Goal: Task Accomplishment & Management: Use online tool/utility

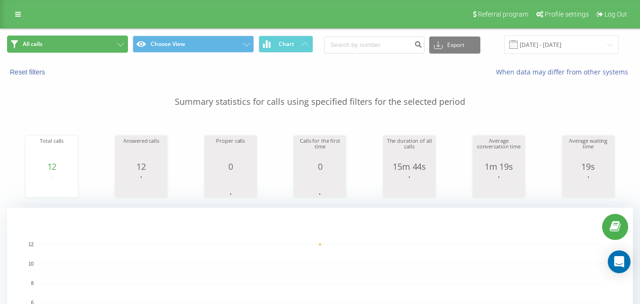
click at [86, 41] on button "All calls" at bounding box center [67, 44] width 121 height 17
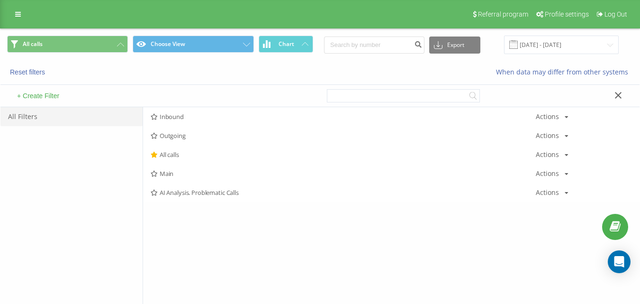
click at [170, 119] on span "Inbound" at bounding box center [343, 116] width 385 height 7
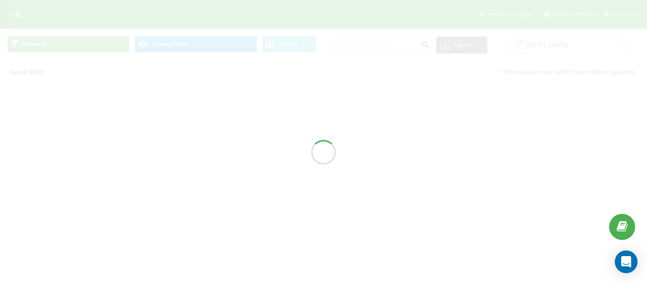
click at [172, 116] on div at bounding box center [323, 152] width 647 height 304
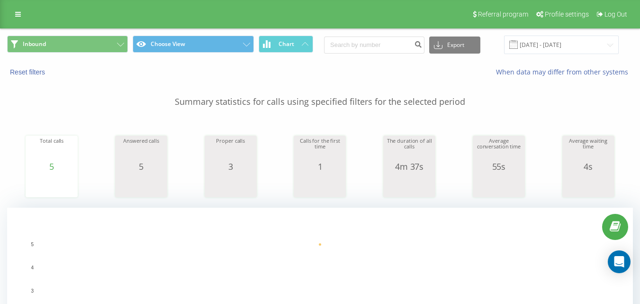
click at [91, 31] on div "Inbound Choose View Chart Export .csv .xls .xlsx [DATE] - [DATE]" at bounding box center [319, 45] width 639 height 32
click at [92, 35] on div "Inbound Choose View Chart Export .csv .xls .xlsx [DATE] - [DATE]" at bounding box center [319, 45] width 639 height 32
click at [76, 36] on button "Inbound" at bounding box center [67, 44] width 121 height 17
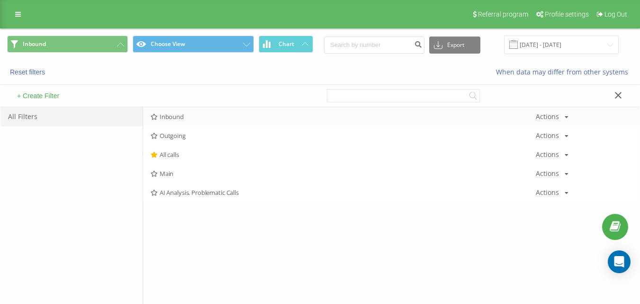
click at [208, 111] on div "Inbound Actions Edit Copy Delete Default Share" at bounding box center [391, 116] width 496 height 19
click at [179, 111] on div "Inbound Actions Edit Copy Delete Default Share" at bounding box center [391, 116] width 496 height 19
click at [177, 117] on span "Inbound" at bounding box center [343, 116] width 385 height 7
click at [0, 0] on div at bounding box center [0, 0] width 0 height 0
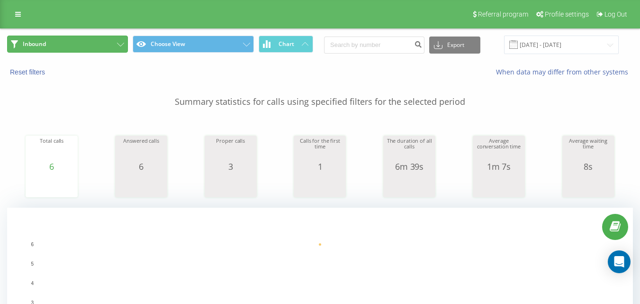
drag, startPoint x: 80, startPoint y: 46, endPoint x: 97, endPoint y: 71, distance: 30.0
click at [79, 46] on button "Inbound" at bounding box center [67, 44] width 121 height 17
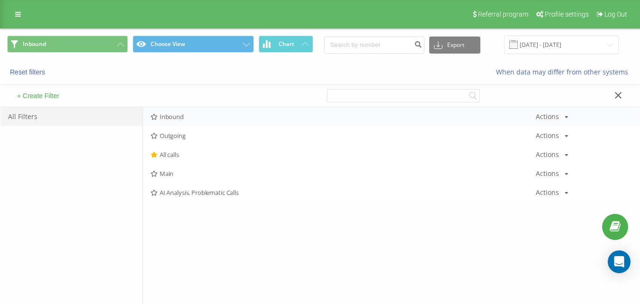
click at [194, 114] on span "Inbound" at bounding box center [343, 116] width 385 height 7
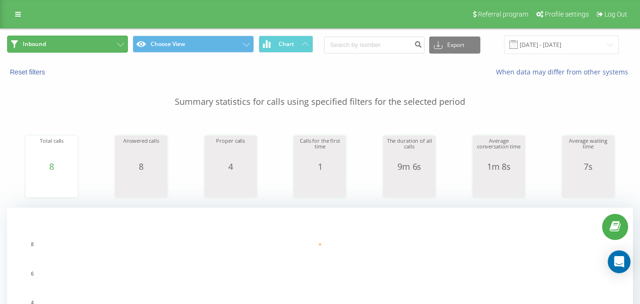
click at [113, 45] on button "Inbound" at bounding box center [67, 44] width 121 height 17
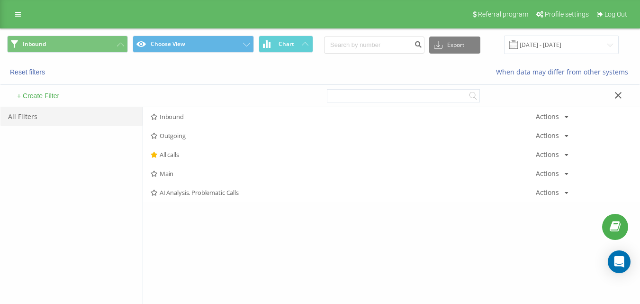
click at [178, 117] on span "Inbound" at bounding box center [343, 116] width 385 height 7
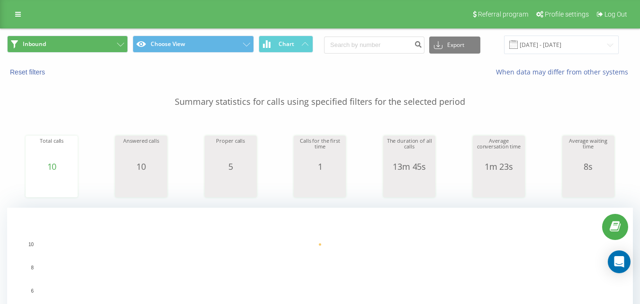
drag, startPoint x: 93, startPoint y: 32, endPoint x: 96, endPoint y: 41, distance: 9.3
click at [94, 32] on div "Inbound Choose View Chart Export .csv .xls .xlsx [DATE] - [DATE]" at bounding box center [319, 45] width 639 height 32
click at [96, 41] on button "Inbound" at bounding box center [67, 44] width 121 height 17
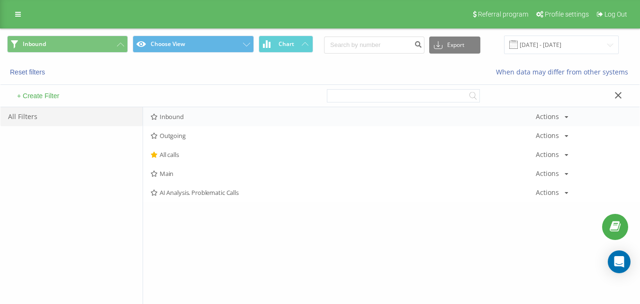
click at [183, 113] on span "Inbound" at bounding box center [343, 116] width 385 height 7
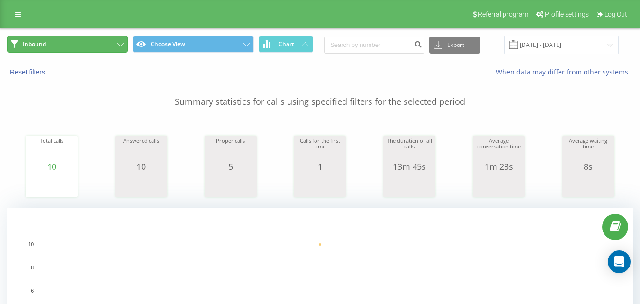
click at [113, 48] on button "Inbound" at bounding box center [67, 44] width 121 height 17
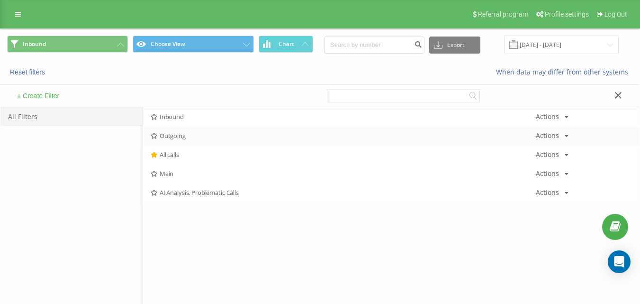
click at [164, 140] on div "Outgoing Actions Edit Copy Delete Default Share" at bounding box center [391, 135] width 496 height 19
click at [168, 135] on span "Outgoing" at bounding box center [343, 135] width 385 height 7
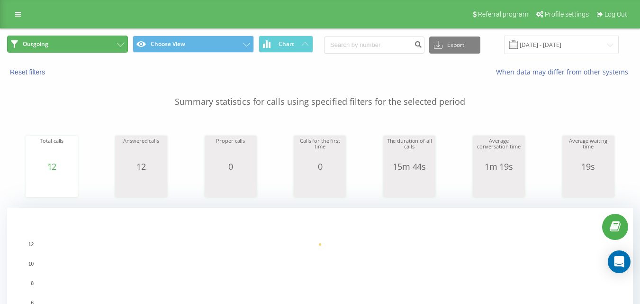
click at [95, 43] on button "Outgoing" at bounding box center [67, 44] width 121 height 17
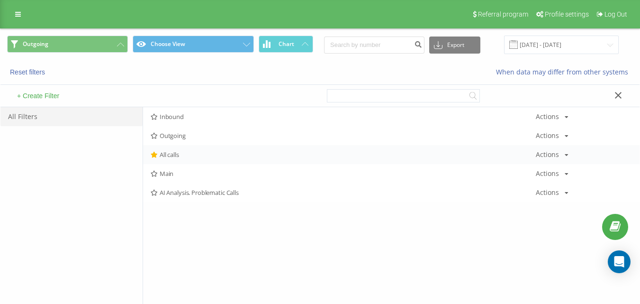
click at [165, 155] on span "All calls" at bounding box center [343, 154] width 385 height 7
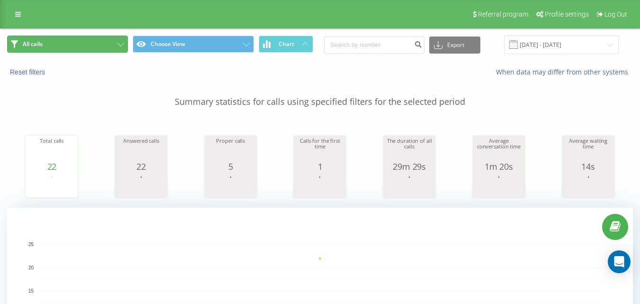
click at [84, 48] on button "All calls" at bounding box center [67, 44] width 121 height 17
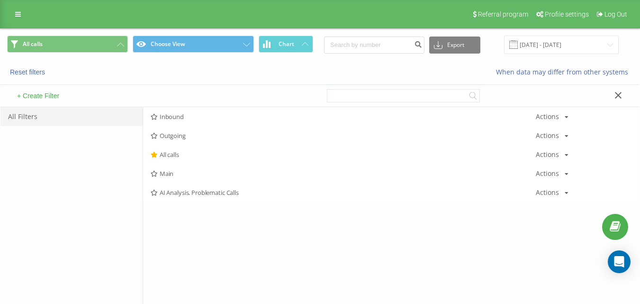
click at [171, 156] on span "All calls" at bounding box center [343, 154] width 385 height 7
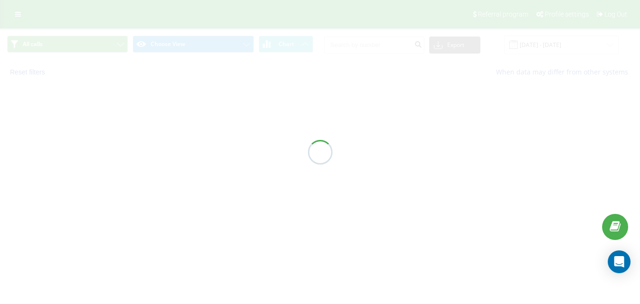
click at [171, 156] on div at bounding box center [320, 152] width 640 height 304
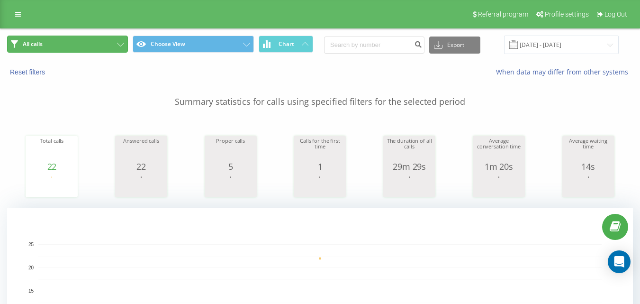
click at [78, 42] on button "All calls" at bounding box center [67, 44] width 121 height 17
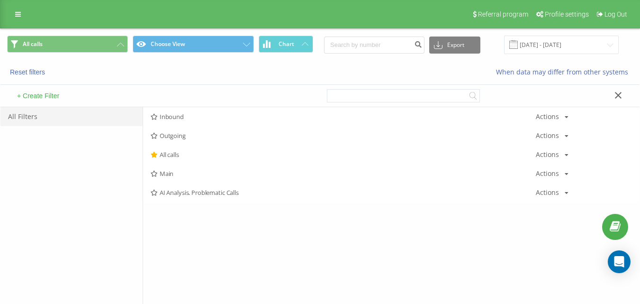
click at [162, 104] on div "+ Create Filter" at bounding box center [160, 96] width 320 height 22
click at [168, 115] on span "Inbound" at bounding box center [343, 116] width 385 height 7
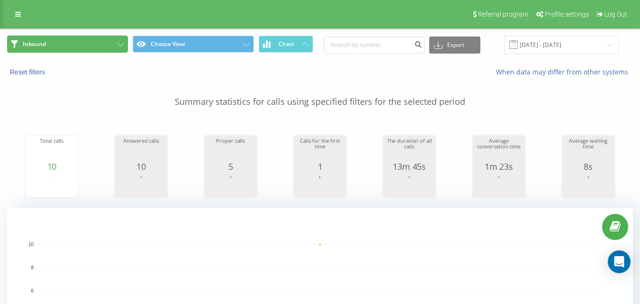
click at [96, 52] on button "Inbound" at bounding box center [67, 44] width 121 height 17
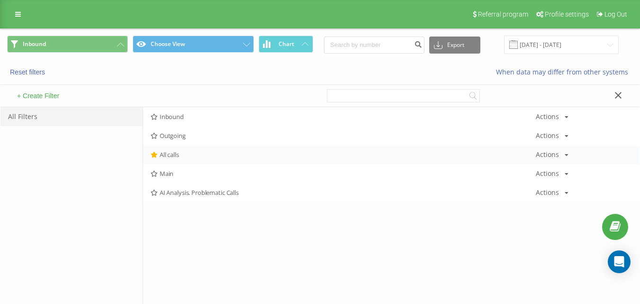
click at [171, 163] on div "All calls Actions Edit Copy Delete Default Share" at bounding box center [391, 154] width 496 height 19
click at [179, 155] on span "All calls" at bounding box center [343, 154] width 385 height 7
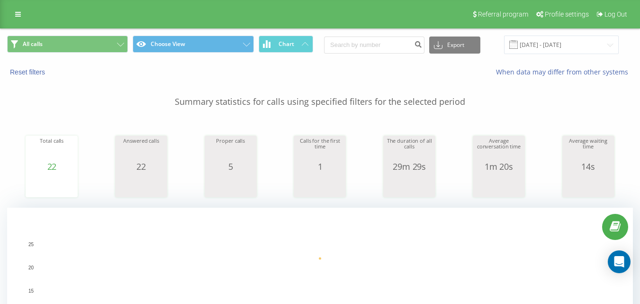
drag, startPoint x: 98, startPoint y: 33, endPoint x: 115, endPoint y: 65, distance: 36.9
click at [98, 33] on div "All calls Choose View Chart Export .csv .xls .xlsx [DATE] - [DATE]" at bounding box center [319, 45] width 639 height 32
click at [117, 47] on button "All calls" at bounding box center [67, 44] width 121 height 17
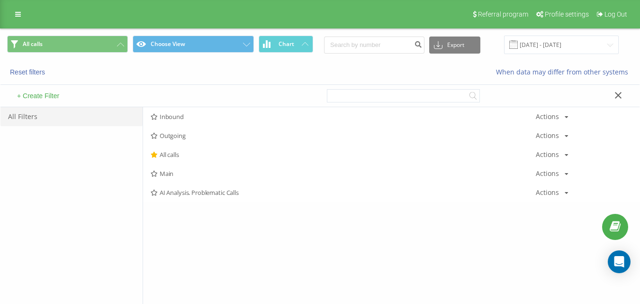
click at [171, 125] on div "Inbound Actions Edit Copy Delete Default Share" at bounding box center [391, 116] width 496 height 19
click at [181, 118] on span "Inbound" at bounding box center [343, 116] width 385 height 7
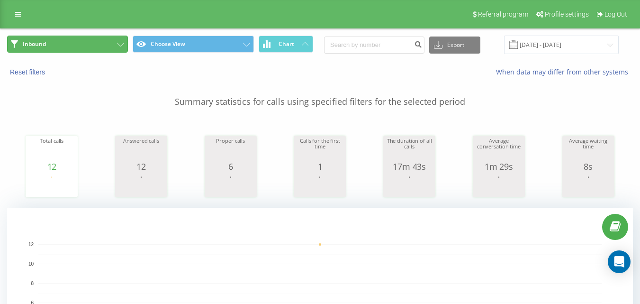
click at [125, 45] on button "Inbound" at bounding box center [67, 44] width 121 height 17
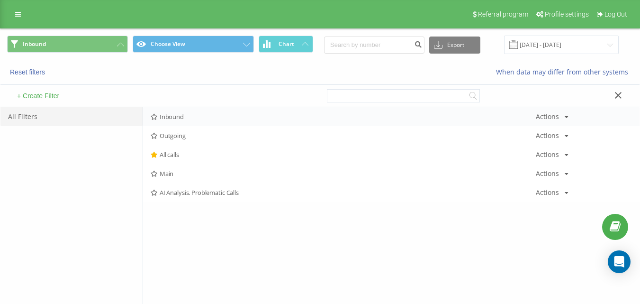
drag, startPoint x: 163, startPoint y: 101, endPoint x: 174, endPoint y: 109, distance: 12.9
click at [165, 102] on div "+ Create Filter" at bounding box center [160, 96] width 320 height 22
click at [176, 111] on div "Inbound Actions Edit Copy Delete Default Share" at bounding box center [391, 116] width 496 height 19
click at [181, 121] on div "Inbound Actions Edit Copy Delete Default Share" at bounding box center [391, 116] width 496 height 19
click at [184, 118] on span "Inbound" at bounding box center [343, 116] width 385 height 7
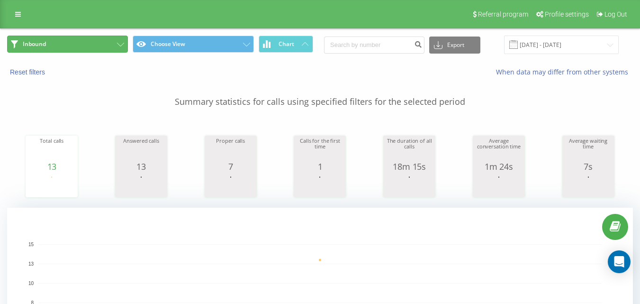
click at [83, 40] on button "Inbound" at bounding box center [67, 44] width 121 height 17
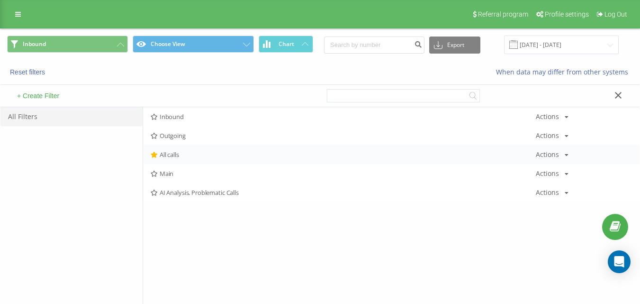
click at [194, 148] on div "All calls Actions Edit Copy Delete Default Share" at bounding box center [391, 154] width 496 height 19
click at [196, 150] on div "All calls Actions Edit Copy Delete Default Share" at bounding box center [391, 154] width 496 height 19
click at [196, 151] on div "All calls Actions Edit Copy Delete Default Share" at bounding box center [391, 154] width 496 height 19
click at [172, 160] on div "All calls Actions Edit Copy Delete Default Share" at bounding box center [391, 154] width 496 height 19
click at [173, 157] on span "All calls" at bounding box center [343, 154] width 385 height 7
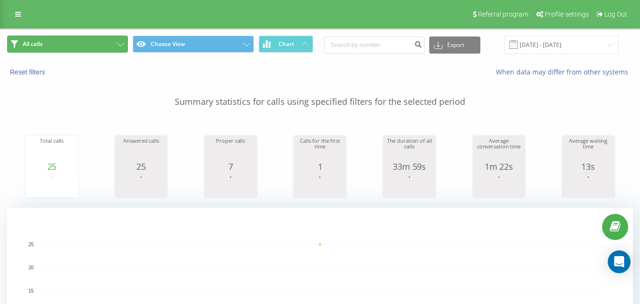
click at [90, 49] on button "All calls" at bounding box center [67, 44] width 121 height 17
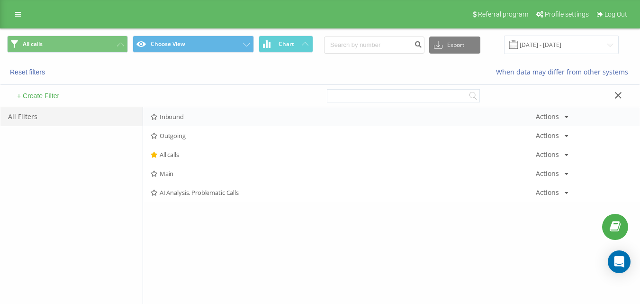
drag, startPoint x: 187, startPoint y: 108, endPoint x: 192, endPoint y: 117, distance: 10.6
click at [188, 110] on div "Inbound Actions Edit Copy Delete Default Share" at bounding box center [391, 116] width 496 height 19
click at [194, 119] on span "Inbound" at bounding box center [343, 116] width 385 height 7
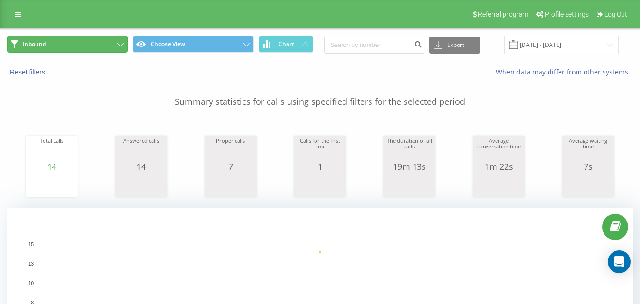
click at [110, 45] on button "Inbound" at bounding box center [67, 44] width 121 height 17
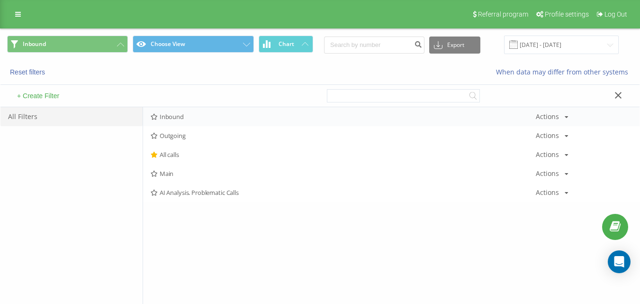
click at [195, 121] on div "Inbound Actions Edit Copy Delete Default Share" at bounding box center [391, 116] width 496 height 19
click at [197, 119] on span "Inbound" at bounding box center [343, 116] width 385 height 7
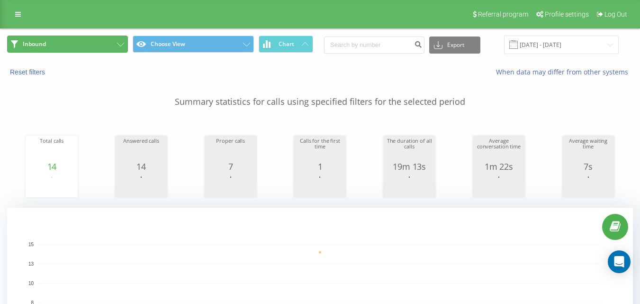
click at [124, 44] on button "Inbound" at bounding box center [67, 44] width 121 height 17
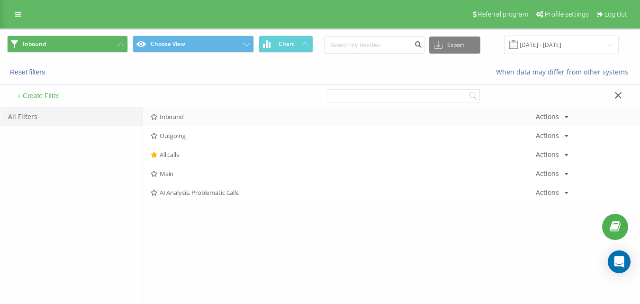
drag, startPoint x: 196, startPoint y: 104, endPoint x: 210, endPoint y: 115, distance: 17.9
click at [196, 105] on div "+ Create Filter" at bounding box center [160, 96] width 320 height 22
click at [210, 115] on span "Inbound" at bounding box center [343, 116] width 385 height 7
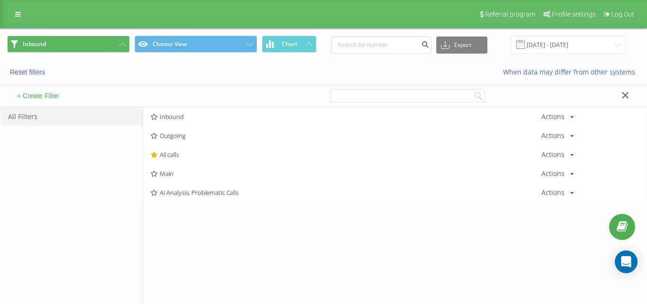
click at [0, 0] on div at bounding box center [0, 0] width 0 height 0
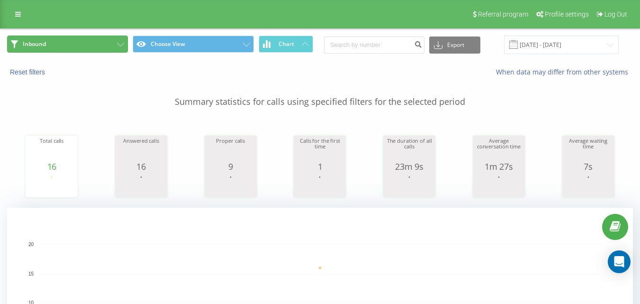
click at [103, 51] on button "Inbound" at bounding box center [67, 44] width 121 height 17
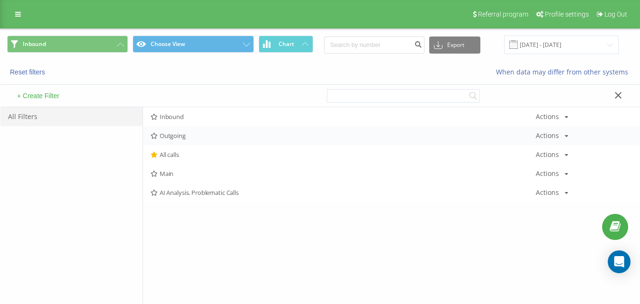
click at [243, 130] on div "Outgoing Actions Edit Copy Delete Default Share" at bounding box center [391, 135] width 496 height 19
click at [246, 119] on span "Inbound" at bounding box center [343, 116] width 385 height 7
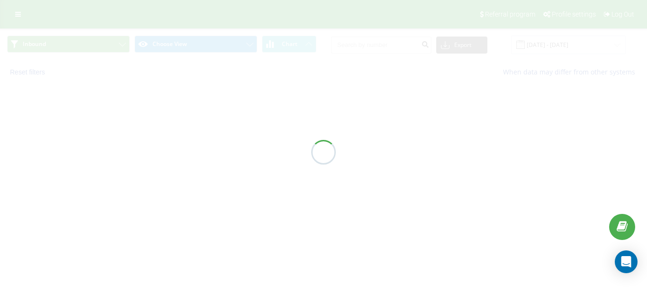
click at [247, 115] on div at bounding box center [323, 152] width 647 height 304
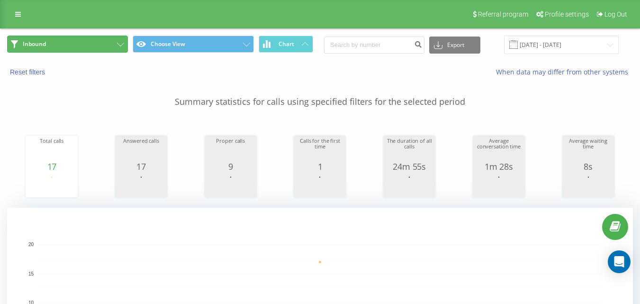
click at [108, 44] on button "Inbound" at bounding box center [67, 44] width 121 height 17
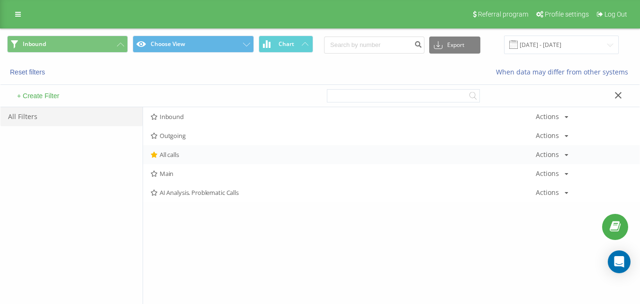
click at [169, 152] on span "All calls" at bounding box center [343, 154] width 385 height 7
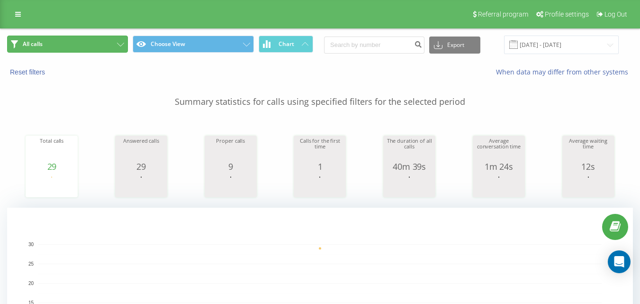
click at [86, 48] on button "All calls" at bounding box center [67, 44] width 121 height 17
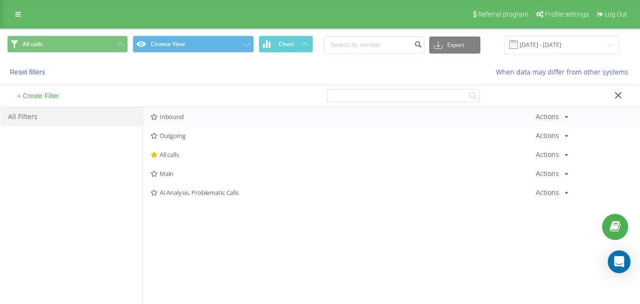
click at [209, 117] on span "Inbound" at bounding box center [343, 116] width 385 height 7
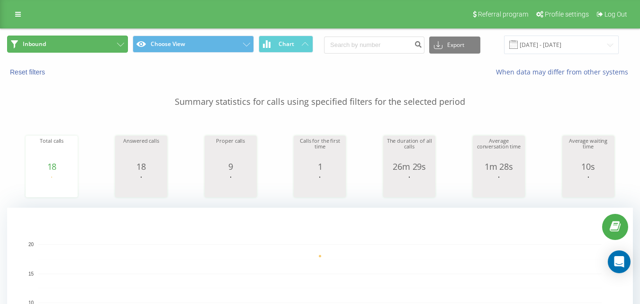
click at [97, 43] on button "Inbound" at bounding box center [67, 44] width 121 height 17
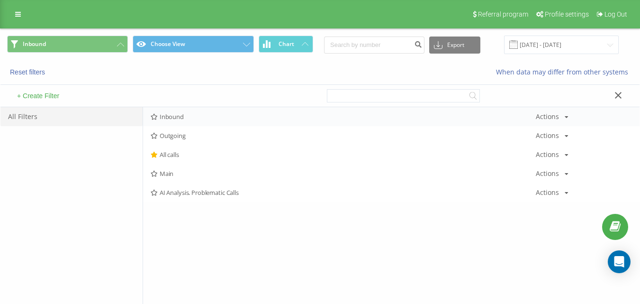
click at [178, 111] on div "Inbound Actions Edit Copy Delete Default Share" at bounding box center [391, 116] width 496 height 19
click at [182, 114] on span "Inbound" at bounding box center [343, 116] width 385 height 7
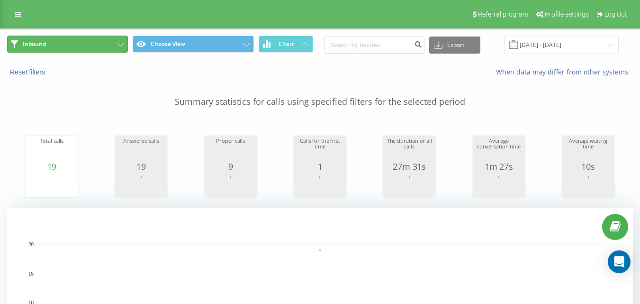
click at [106, 44] on button "Inbound" at bounding box center [67, 44] width 121 height 17
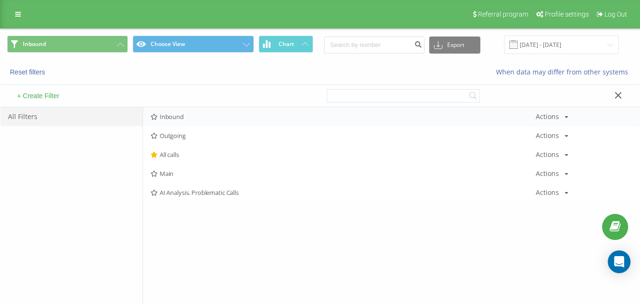
click at [199, 109] on div "Inbound Actions Edit Copy Delete Default Share" at bounding box center [391, 116] width 496 height 19
click at [200, 112] on div "Inbound Actions Edit Copy Delete Default Share" at bounding box center [391, 116] width 496 height 19
click at [212, 114] on span "Inbound" at bounding box center [343, 116] width 385 height 7
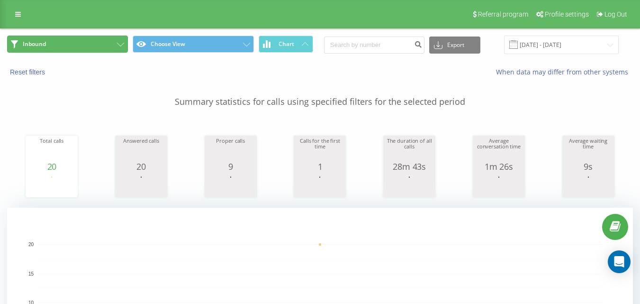
click at [97, 51] on button "Inbound" at bounding box center [67, 44] width 121 height 17
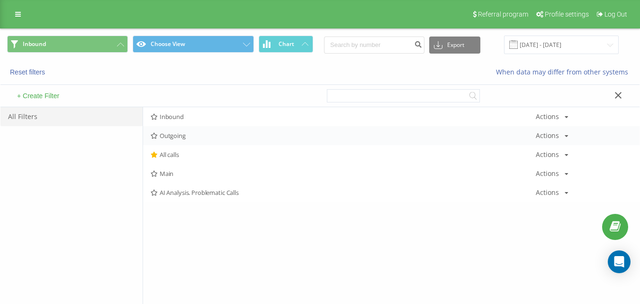
click at [185, 127] on div "Outgoing Actions Edit Copy Delete Default Share" at bounding box center [391, 135] width 496 height 19
click at [191, 133] on span "Outgoing" at bounding box center [343, 135] width 385 height 7
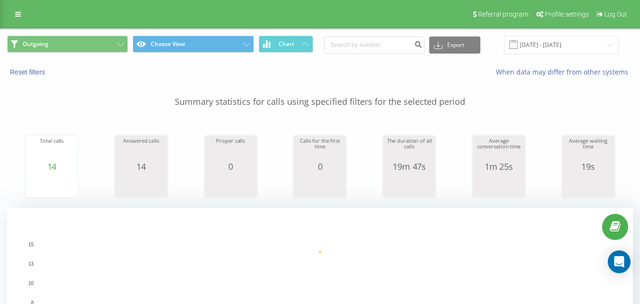
click at [79, 34] on div "Outgoing Choose View Chart Export .csv .xls .xlsx [DATE] - [DATE]" at bounding box center [319, 45] width 639 height 32
click at [84, 45] on button "Outgoing" at bounding box center [67, 44] width 121 height 17
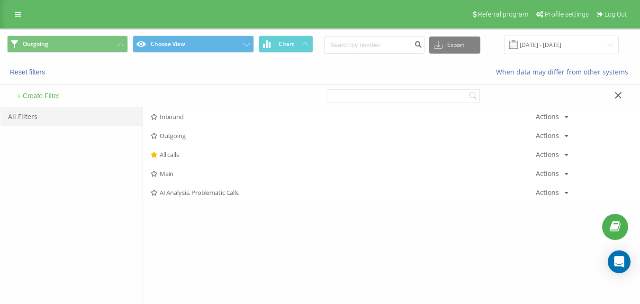
click at [170, 134] on span "Outgoing" at bounding box center [343, 135] width 385 height 7
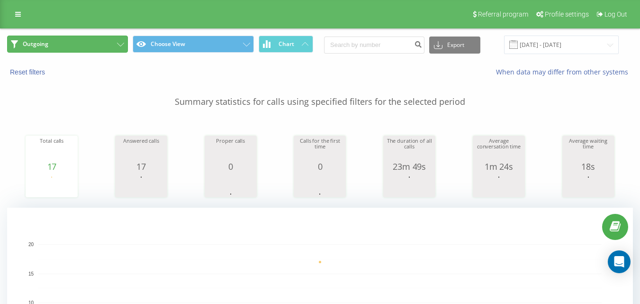
click at [93, 50] on button "Outgoing" at bounding box center [67, 44] width 121 height 17
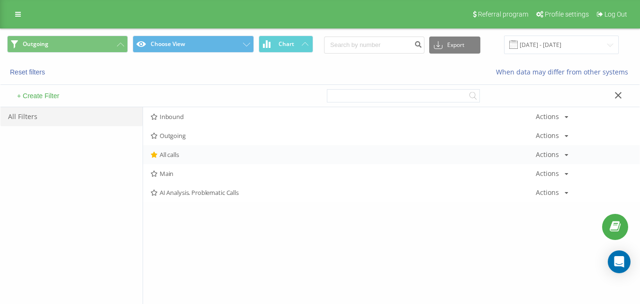
click at [169, 150] on div "All calls Actions Edit Copy Delete Default Share" at bounding box center [391, 154] width 496 height 19
click at [170, 151] on span "All calls" at bounding box center [343, 154] width 385 height 7
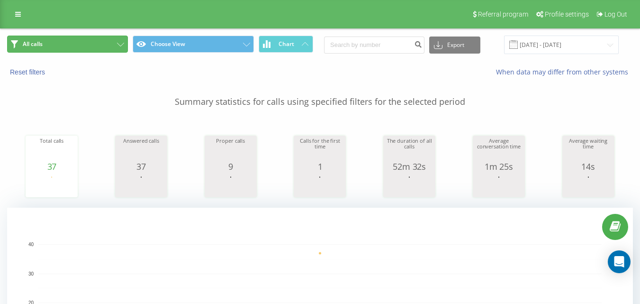
click at [100, 43] on button "All calls" at bounding box center [67, 44] width 121 height 17
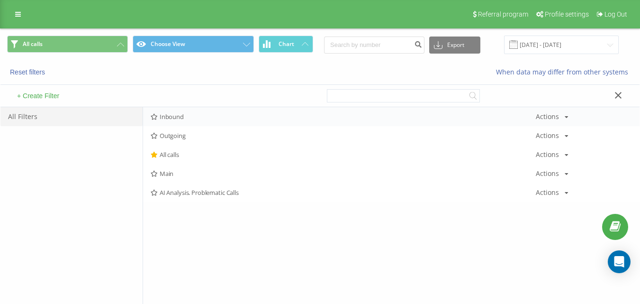
click at [229, 119] on span "Inbound" at bounding box center [343, 116] width 385 height 7
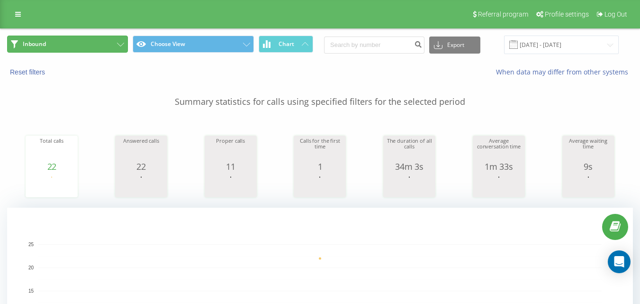
click at [91, 46] on button "Inbound" at bounding box center [67, 44] width 121 height 17
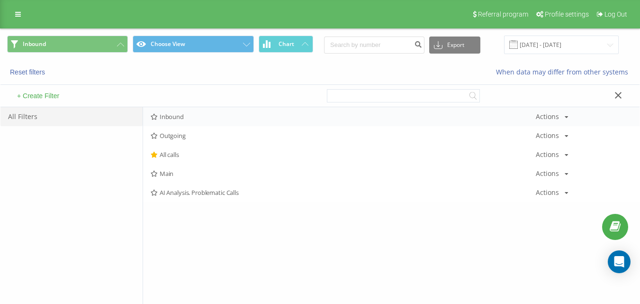
click at [201, 120] on span "Inbound" at bounding box center [343, 116] width 385 height 7
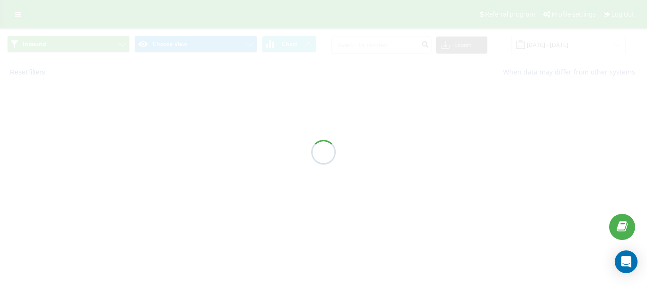
click at [203, 116] on div at bounding box center [323, 152] width 647 height 304
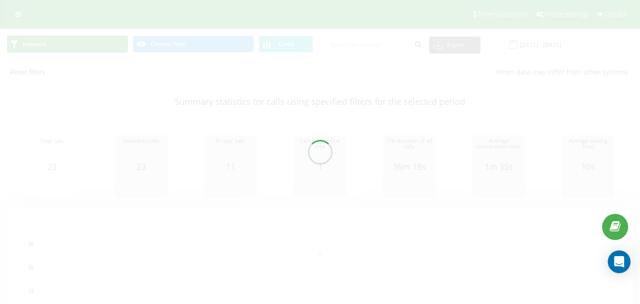
click at [111, 47] on button "Inbound" at bounding box center [67, 44] width 121 height 17
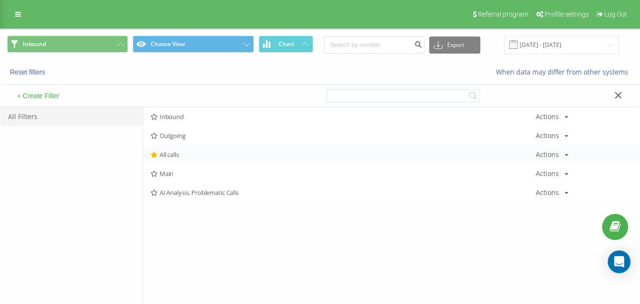
click at [169, 147] on div "All calls Actions Edit Copy Delete Default Share" at bounding box center [391, 154] width 496 height 19
click at [172, 151] on span "All calls" at bounding box center [343, 154] width 385 height 7
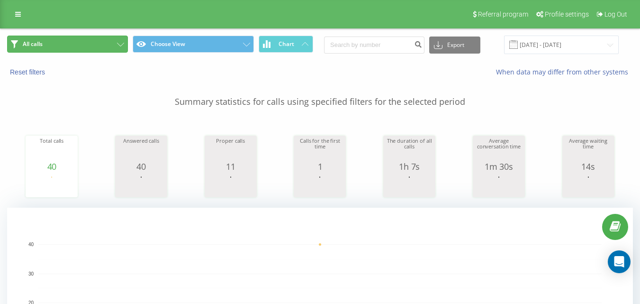
click at [97, 42] on button "All calls" at bounding box center [67, 44] width 121 height 17
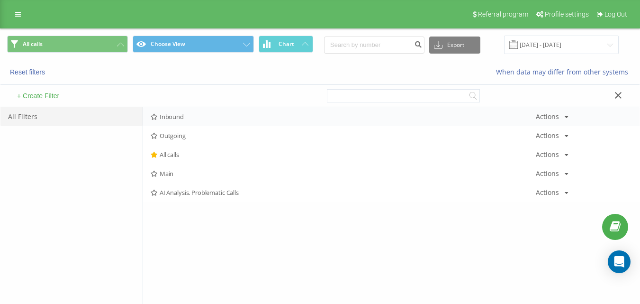
click at [193, 115] on span "Inbound" at bounding box center [343, 116] width 385 height 7
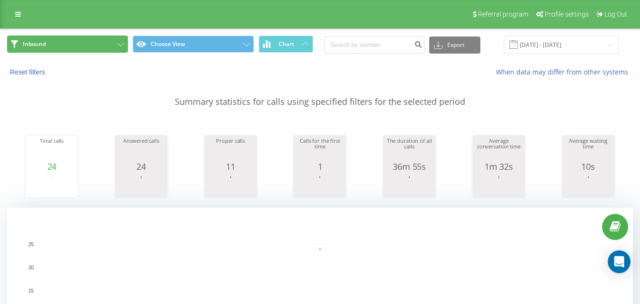
click at [82, 44] on button "Inbound" at bounding box center [67, 44] width 121 height 17
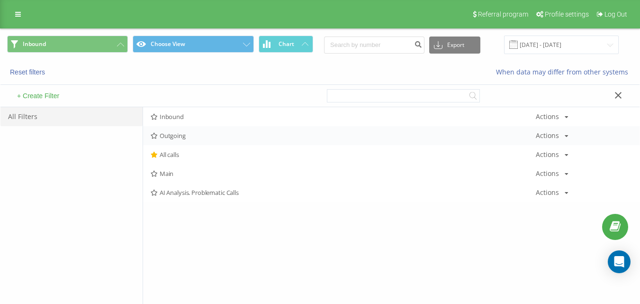
click at [175, 130] on div "Outgoing Actions Edit Copy Delete Default Share" at bounding box center [391, 135] width 496 height 19
click at [175, 133] on span "Outgoing" at bounding box center [343, 135] width 385 height 7
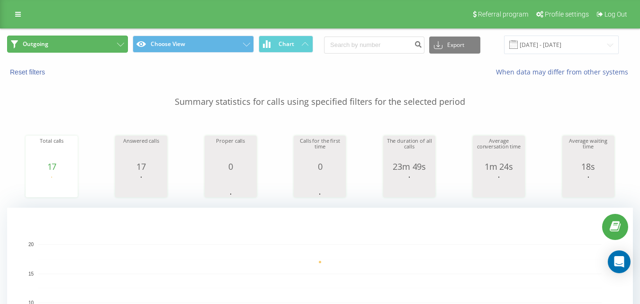
click at [108, 41] on button "Outgoing" at bounding box center [67, 44] width 121 height 17
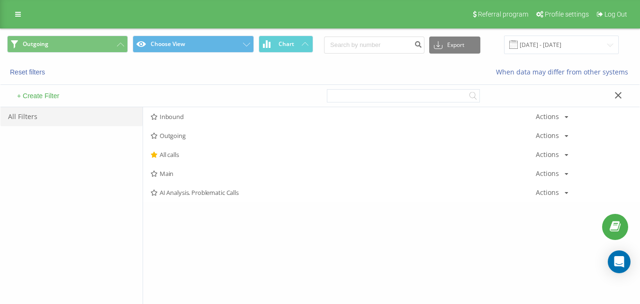
click at [196, 153] on span "All calls" at bounding box center [343, 154] width 385 height 7
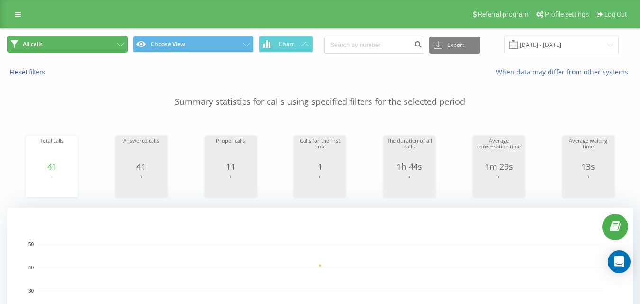
click at [99, 45] on button "All calls" at bounding box center [67, 44] width 121 height 17
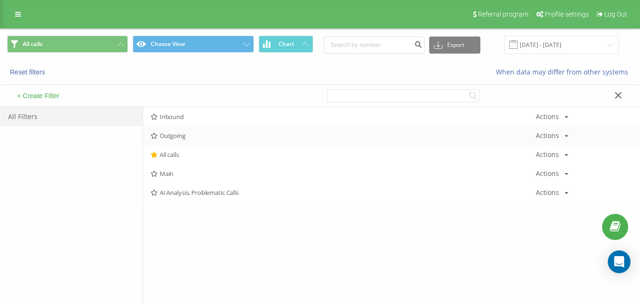
click at [173, 131] on div "Outgoing Actions Edit Copy Delete Default Share" at bounding box center [391, 135] width 496 height 19
click at [180, 138] on span "Outgoing" at bounding box center [343, 135] width 385 height 7
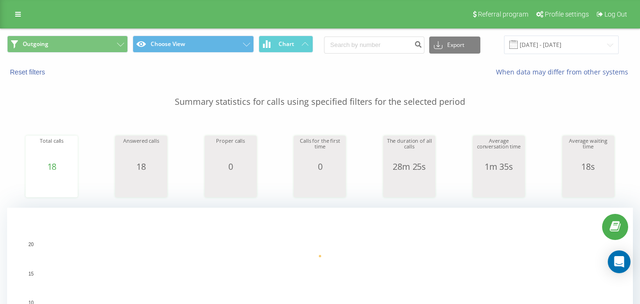
click at [83, 53] on span "Outgoing Choose View Chart" at bounding box center [160, 45] width 306 height 18
click at [89, 34] on div "Outgoing Choose View Chart Export .csv .xls .xlsx [DATE] - [DATE]" at bounding box center [319, 45] width 639 height 32
click at [97, 49] on button "Outgoing" at bounding box center [67, 44] width 121 height 17
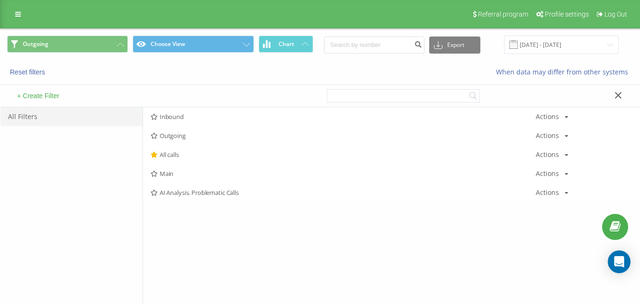
click at [163, 133] on span "Outgoing" at bounding box center [343, 135] width 385 height 7
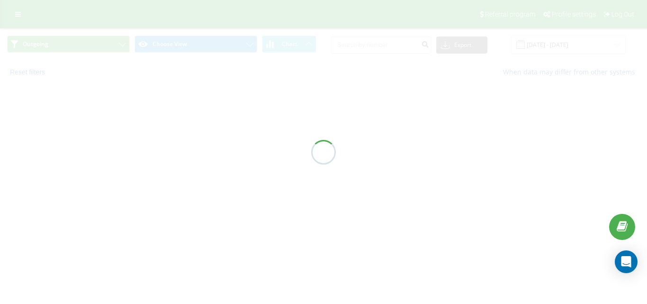
click at [164, 135] on div at bounding box center [323, 152] width 647 height 304
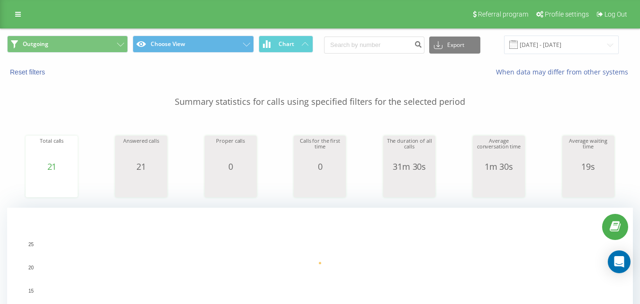
click at [88, 63] on div "Reset filters When data may differ from other systems" at bounding box center [319, 72] width 639 height 23
click at [91, 48] on button "Outgoing" at bounding box center [67, 44] width 121 height 17
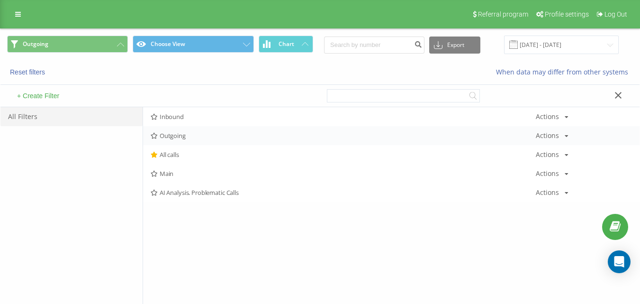
click at [169, 131] on div "Outgoing Actions Edit Copy Delete Default Share" at bounding box center [391, 135] width 496 height 19
click at [179, 134] on span "Outgoing" at bounding box center [343, 135] width 385 height 7
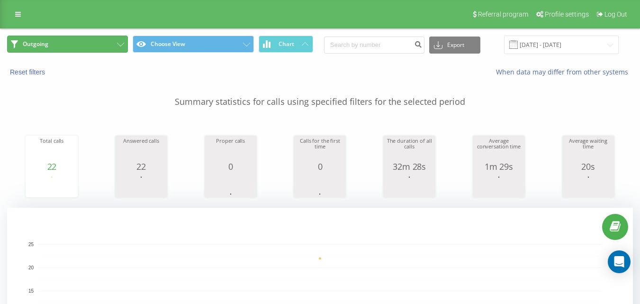
click at [91, 45] on button "Outgoing" at bounding box center [67, 44] width 121 height 17
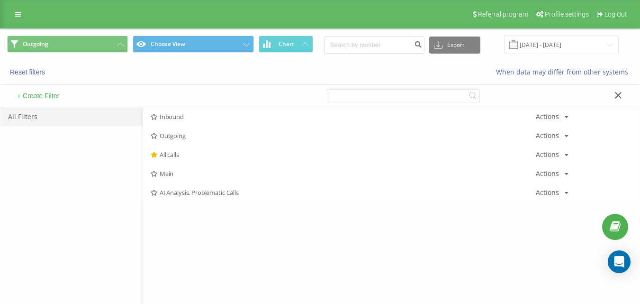
click at [175, 157] on span "All calls" at bounding box center [343, 154] width 385 height 7
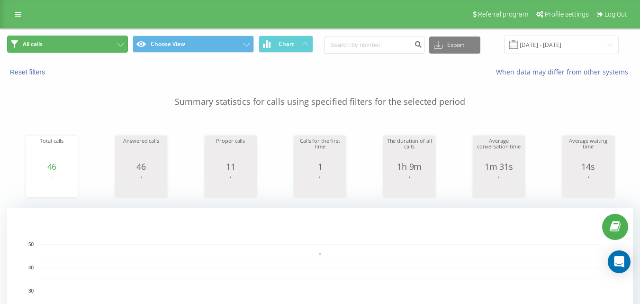
click at [60, 51] on button "All calls" at bounding box center [67, 44] width 121 height 17
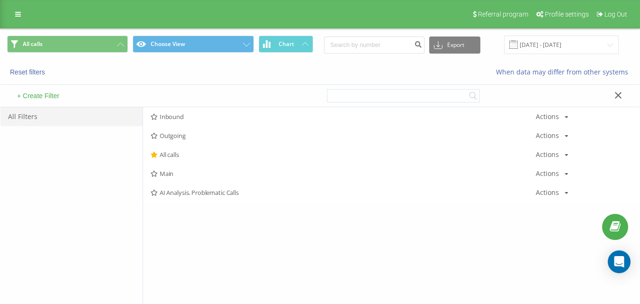
click at [198, 117] on span "Inbound" at bounding box center [343, 116] width 385 height 7
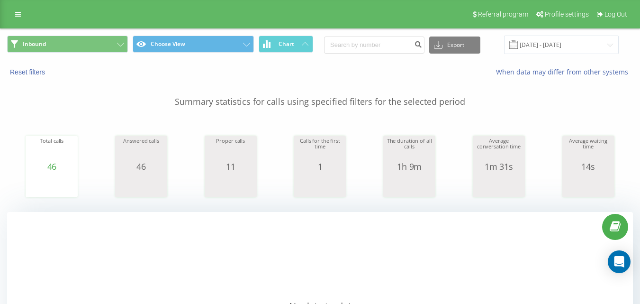
click at [83, 28] on div "Referral program Profile settings Log Out" at bounding box center [320, 14] width 640 height 28
click at [99, 43] on button "Inbound" at bounding box center [67, 44] width 121 height 17
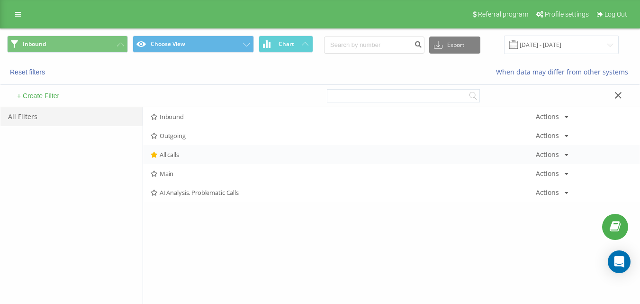
click at [187, 154] on span "All calls" at bounding box center [343, 154] width 385 height 7
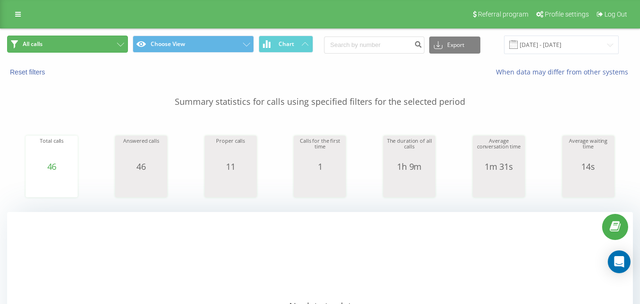
drag, startPoint x: 104, startPoint y: 45, endPoint x: 132, endPoint y: 61, distance: 31.6
click at [104, 45] on button "All calls" at bounding box center [67, 44] width 121 height 17
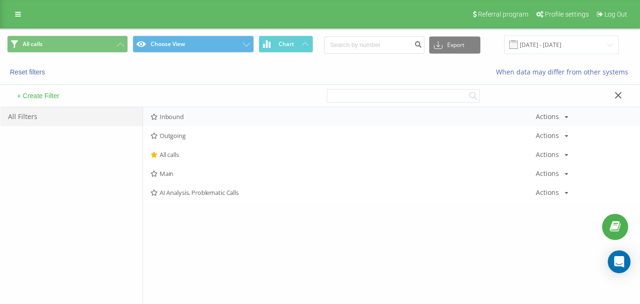
click at [193, 123] on div "Inbound Actions Edit Copy Delete Default Share" at bounding box center [391, 116] width 496 height 19
click at [199, 116] on span "Inbound" at bounding box center [343, 116] width 385 height 7
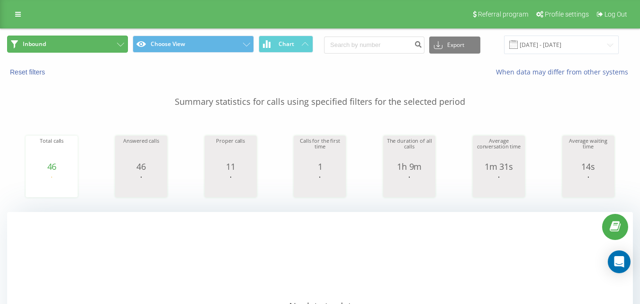
click at [118, 45] on icon at bounding box center [120, 45] width 7 height 4
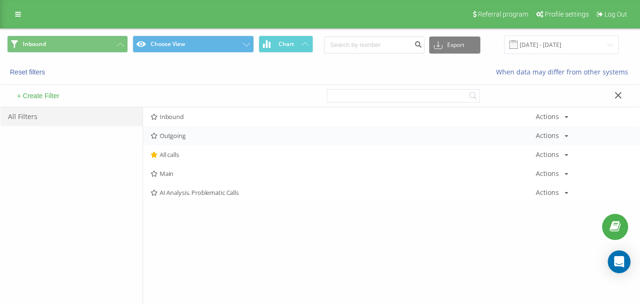
click at [179, 134] on span "Outgoing" at bounding box center [343, 135] width 385 height 7
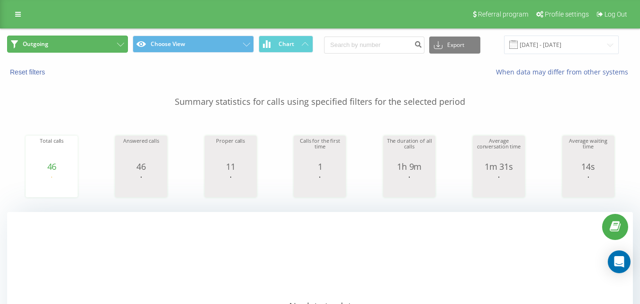
click at [92, 48] on button "Outgoing" at bounding box center [67, 44] width 121 height 17
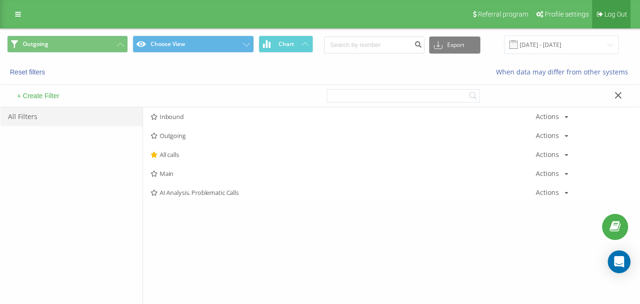
click at [595, 13] on link "Log Out" at bounding box center [611, 14] width 38 height 28
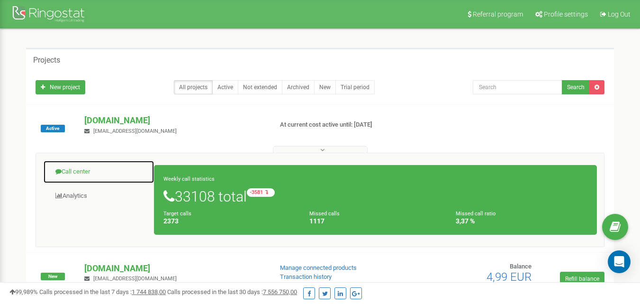
click at [90, 170] on link "Call center" at bounding box center [98, 171] width 111 height 23
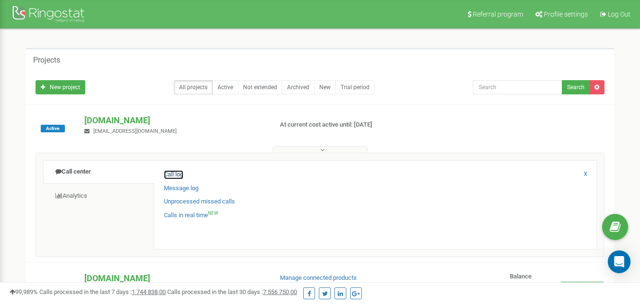
click at [172, 170] on link "Call log" at bounding box center [173, 174] width 19 height 9
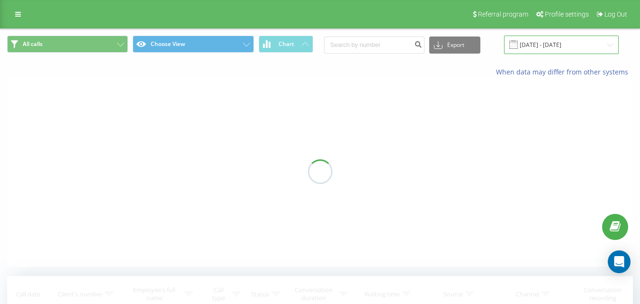
click at [537, 53] on input "20.07.2025 - 20.08.2025" at bounding box center [561, 45] width 115 height 18
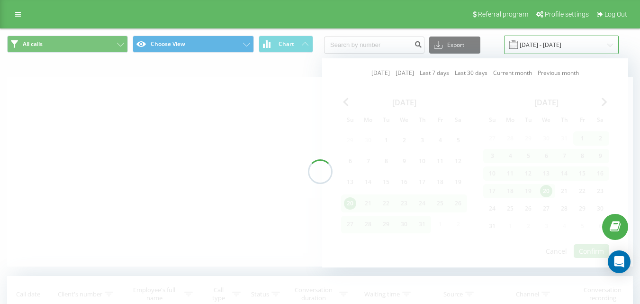
scroll to position [0, 0]
click at [545, 43] on input "20.07.2025 - 20.08.2025" at bounding box center [561, 45] width 115 height 18
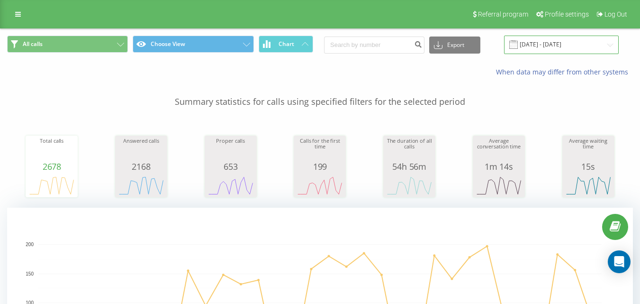
click at [545, 43] on input "20.07.2025 - 20.08.2025" at bounding box center [561, 45] width 115 height 18
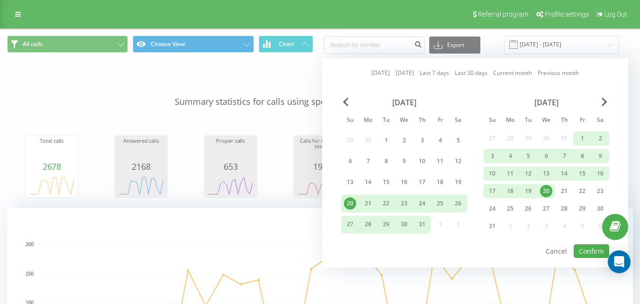
click at [543, 192] on div "20" at bounding box center [546, 191] width 12 height 12
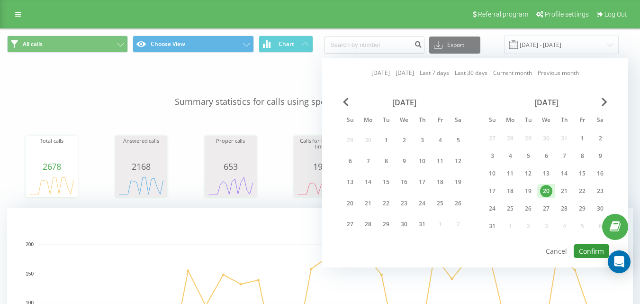
click at [590, 250] on button "Confirm" at bounding box center [592, 251] width 36 height 14
type input "[DATE] - [DATE]"
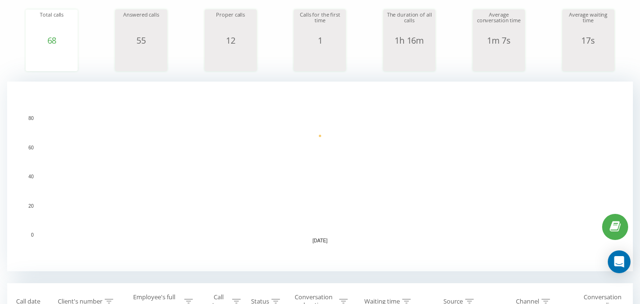
scroll to position [189, 0]
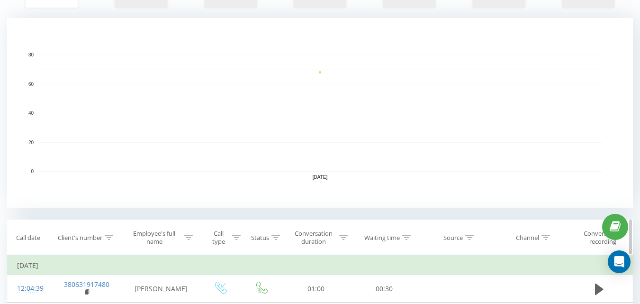
click at [343, 237] on icon at bounding box center [343, 237] width 9 height 5
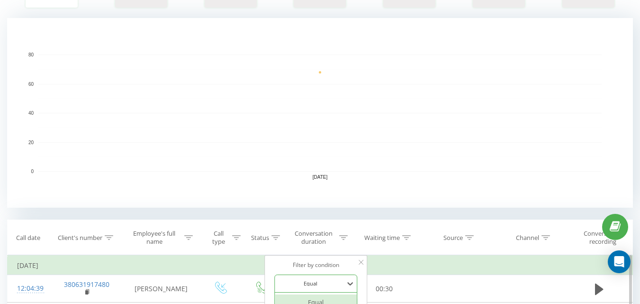
click at [331, 279] on div "6 results available. Use Up and Down to choose options, press Enter to select t…" at bounding box center [315, 283] width 83 height 18
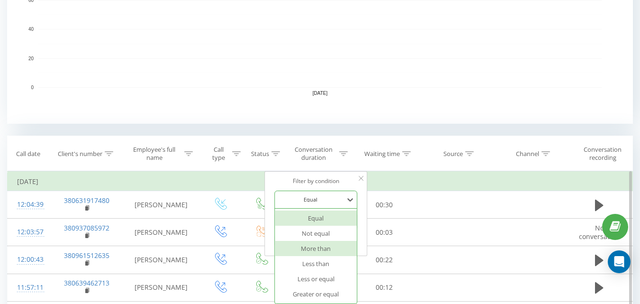
click at [325, 247] on div "More than" at bounding box center [316, 248] width 82 height 15
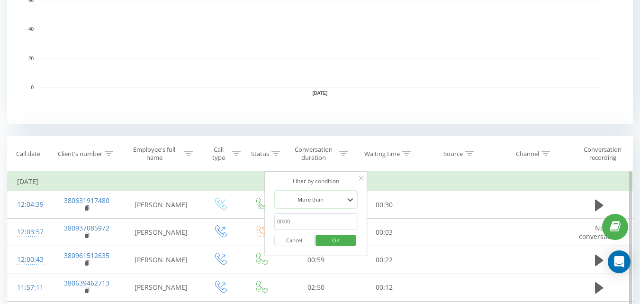
click at [307, 225] on input "text" at bounding box center [315, 221] width 83 height 17
type input "20"
click at [342, 243] on span "OK" at bounding box center [336, 240] width 27 height 15
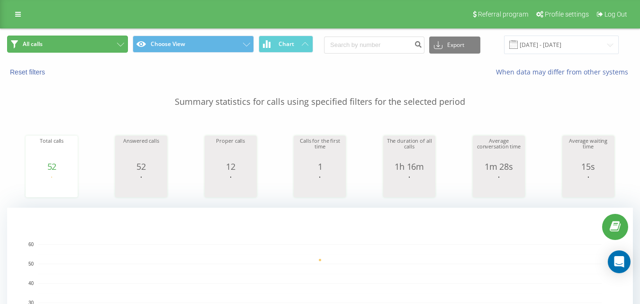
click at [90, 52] on button "All calls" at bounding box center [67, 44] width 121 height 17
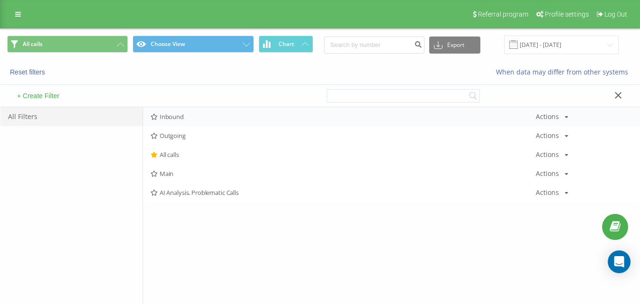
click at [161, 117] on span "Inbound" at bounding box center [343, 116] width 385 height 7
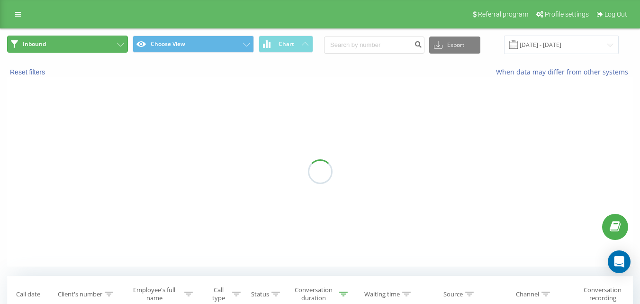
click at [101, 45] on button "Inbound" at bounding box center [67, 44] width 121 height 17
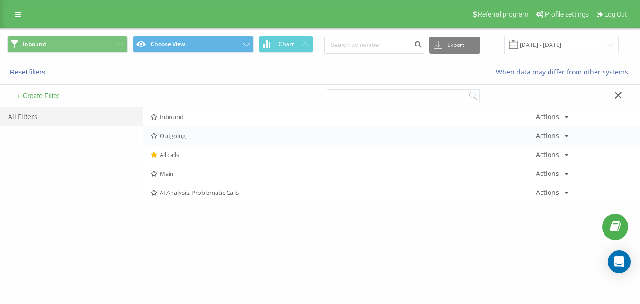
click at [162, 134] on span "Outgoing" at bounding box center [343, 135] width 385 height 7
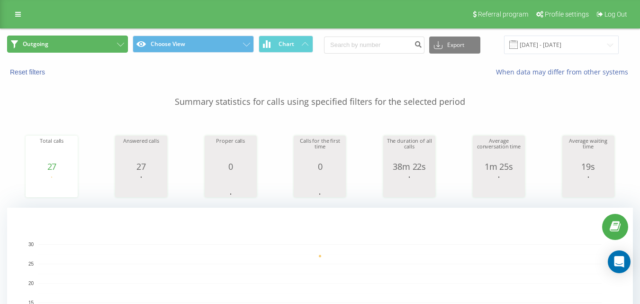
click at [96, 52] on button "Outgoing" at bounding box center [67, 44] width 121 height 17
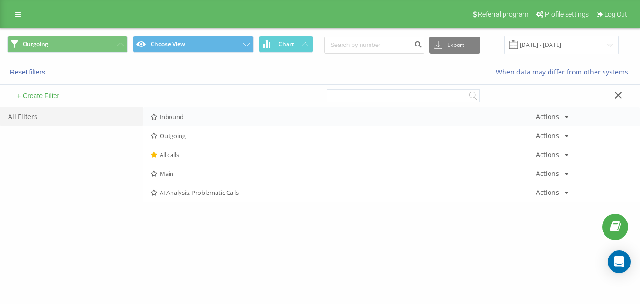
click at [172, 109] on div "Inbound Actions Edit Copy Delete Default Share" at bounding box center [391, 116] width 496 height 19
click at [177, 116] on span "Inbound" at bounding box center [343, 116] width 385 height 7
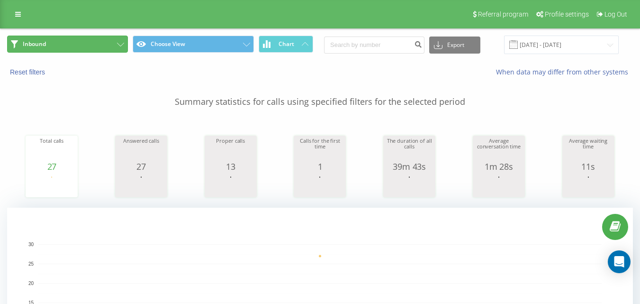
click at [93, 44] on button "Inbound" at bounding box center [67, 44] width 121 height 17
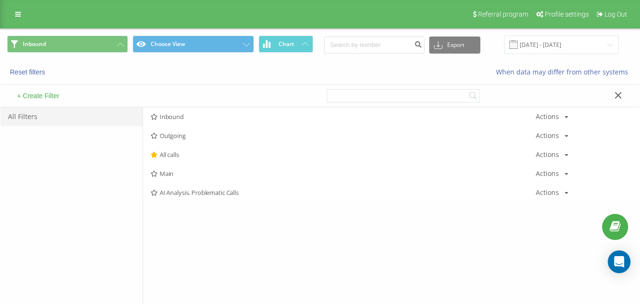
click at [187, 105] on div "+ Create Filter" at bounding box center [160, 96] width 320 height 22
click at [190, 115] on span "Inbound" at bounding box center [343, 116] width 385 height 7
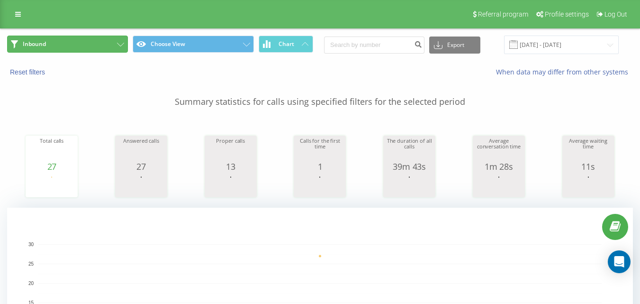
click at [105, 44] on button "Inbound" at bounding box center [67, 44] width 121 height 17
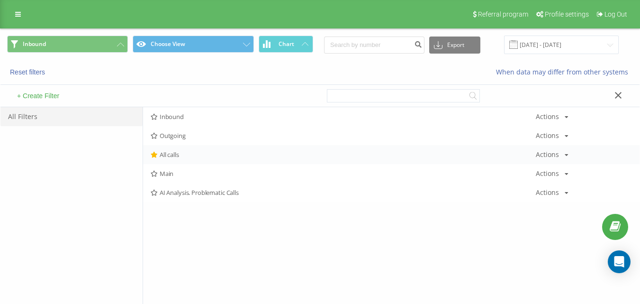
click at [179, 153] on span "All calls" at bounding box center [343, 154] width 385 height 7
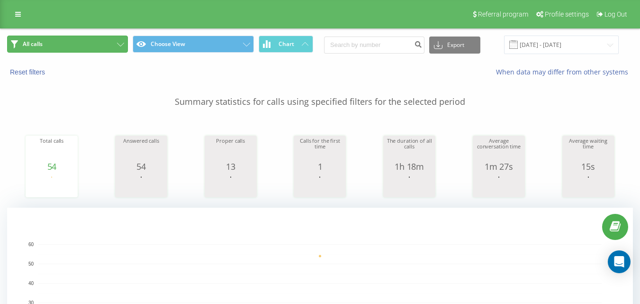
click at [104, 48] on button "All calls" at bounding box center [67, 44] width 121 height 17
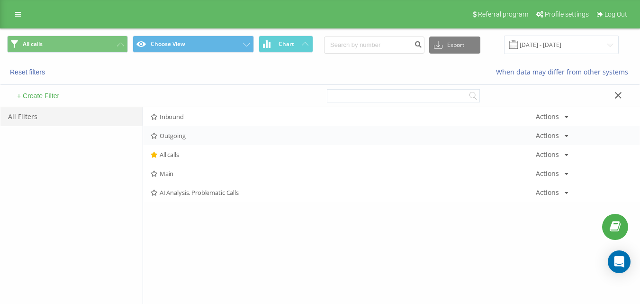
click at [214, 127] on div "Outgoing Actions Edit Copy Delete Default Share" at bounding box center [391, 135] width 496 height 19
click at [218, 121] on div "Inbound Actions Edit Copy Delete Default Share" at bounding box center [391, 116] width 496 height 19
click at [220, 122] on div "Inbound Actions Edit Copy Delete Default Share" at bounding box center [391, 116] width 496 height 19
click at [224, 117] on span "Inbound" at bounding box center [343, 116] width 385 height 7
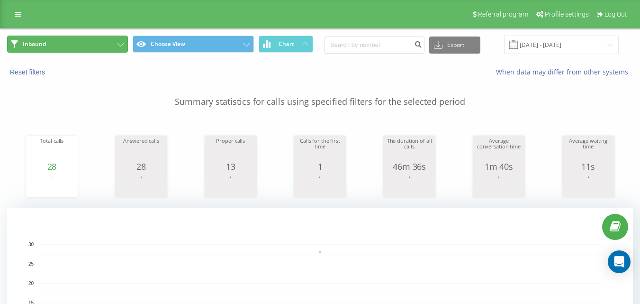
click at [98, 38] on button "Inbound" at bounding box center [67, 44] width 121 height 17
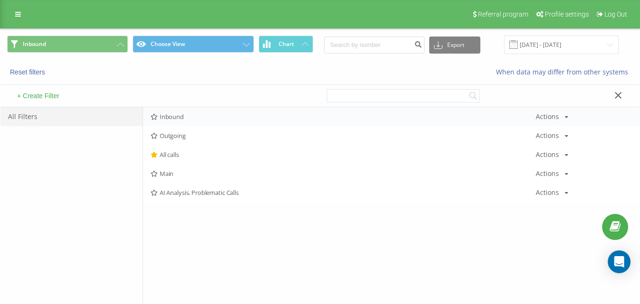
click at [195, 121] on div "Inbound Actions Edit Copy Delete Default Share" at bounding box center [391, 116] width 496 height 19
click at [260, 124] on div "Inbound Actions Edit Copy Delete Default Share" at bounding box center [391, 116] width 496 height 19
click at [264, 120] on div "Inbound Actions Edit Copy Delete Default Share" at bounding box center [391, 116] width 496 height 19
click at [268, 115] on span "Inbound" at bounding box center [343, 116] width 385 height 7
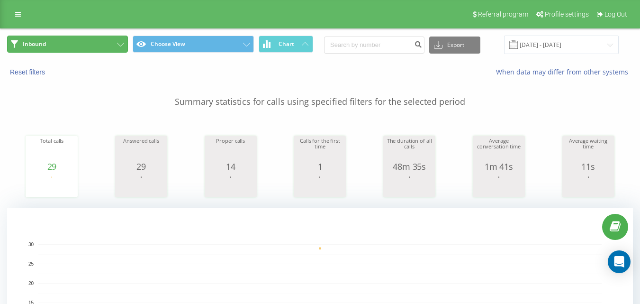
click at [39, 51] on button "Inbound" at bounding box center [67, 44] width 121 height 17
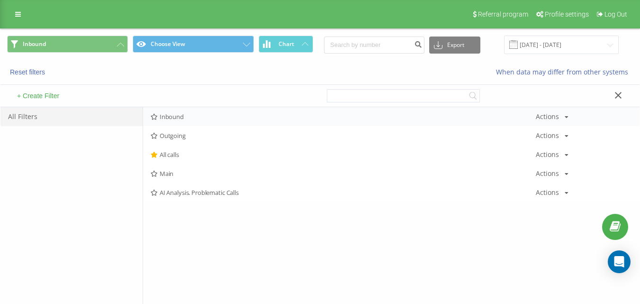
click at [185, 110] on div "Inbound Actions Edit Copy Delete Default Share" at bounding box center [391, 116] width 496 height 19
click at [187, 112] on div "Inbound Actions Edit Copy Delete Default Share" at bounding box center [391, 116] width 496 height 19
click at [191, 113] on div "Inbound Actions Edit Copy Delete Default Share" at bounding box center [391, 116] width 496 height 19
click at [191, 115] on span "Inbound" at bounding box center [343, 116] width 385 height 7
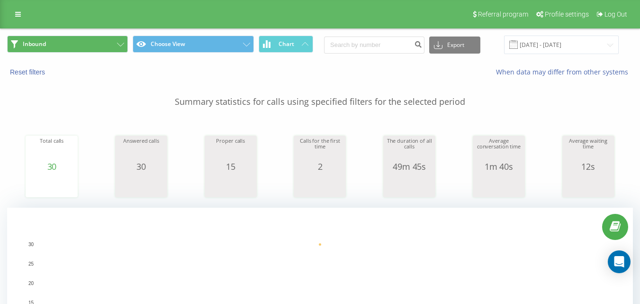
drag, startPoint x: 99, startPoint y: 33, endPoint x: 103, endPoint y: 41, distance: 9.1
click at [99, 33] on div "Inbound Choose View Chart Export .csv .xls .xlsx [DATE] - [DATE]" at bounding box center [319, 45] width 639 height 32
click at [103, 41] on button "Inbound" at bounding box center [67, 44] width 121 height 17
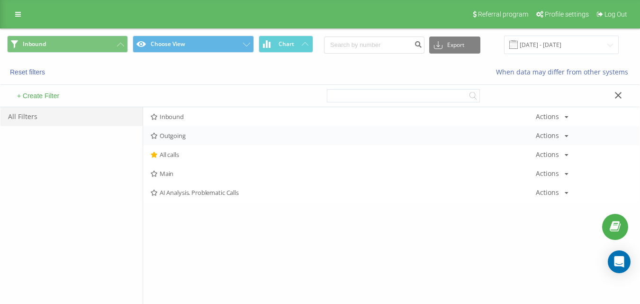
click at [186, 135] on span "Outgoing" at bounding box center [343, 135] width 385 height 7
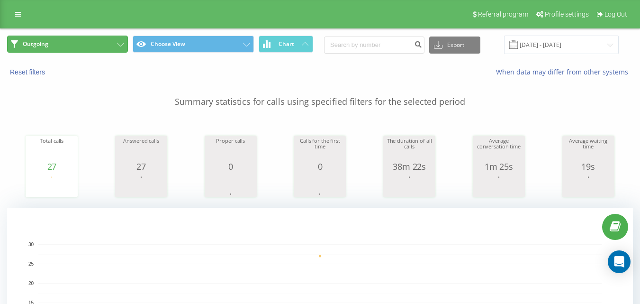
click at [82, 48] on button "Outgoing" at bounding box center [67, 44] width 121 height 17
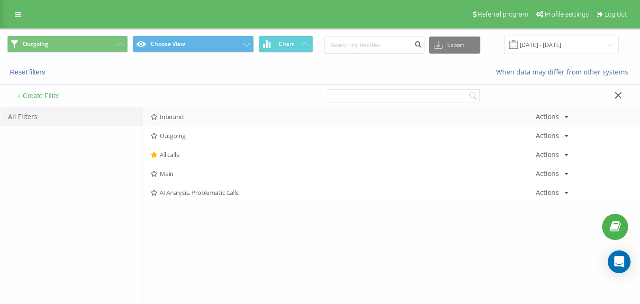
click at [255, 112] on div "Inbound Actions Edit Copy Delete Default Share" at bounding box center [391, 116] width 496 height 19
click at [156, 55] on div "Outgoing Choose View Chart Export .csv .xls .xlsx [DATE] - [DATE]" at bounding box center [319, 45] width 639 height 32
click at [180, 151] on span "All calls" at bounding box center [343, 154] width 385 height 7
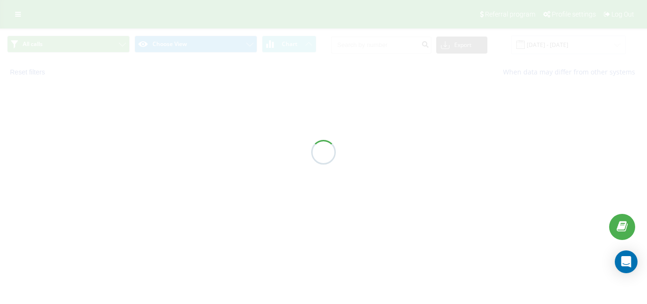
click at [188, 139] on div at bounding box center [323, 152] width 647 height 304
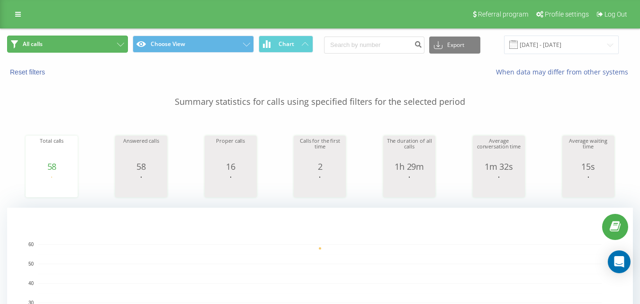
click at [103, 43] on button "All calls" at bounding box center [67, 44] width 121 height 17
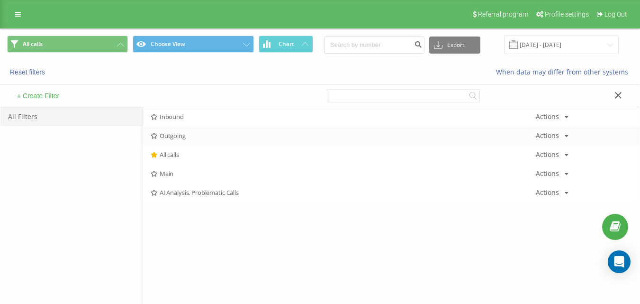
click at [199, 135] on span "Outgoing" at bounding box center [343, 135] width 385 height 7
click at [0, 0] on div at bounding box center [0, 0] width 0 height 0
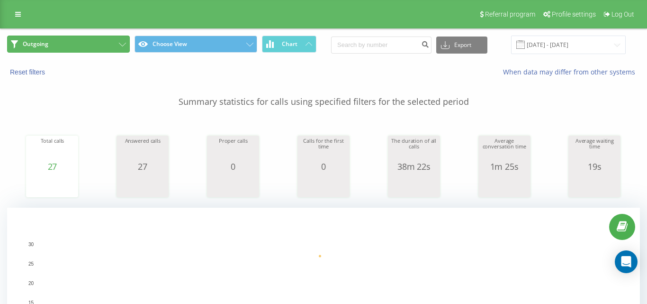
click at [103, 43] on button "Outgoing" at bounding box center [68, 44] width 123 height 17
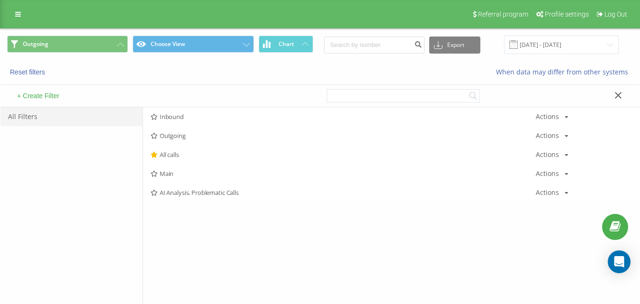
click at [182, 104] on div "+ Create Filter" at bounding box center [160, 96] width 320 height 22
click at [182, 155] on span "All calls" at bounding box center [343, 154] width 385 height 7
